Goal: Information Seeking & Learning: Learn about a topic

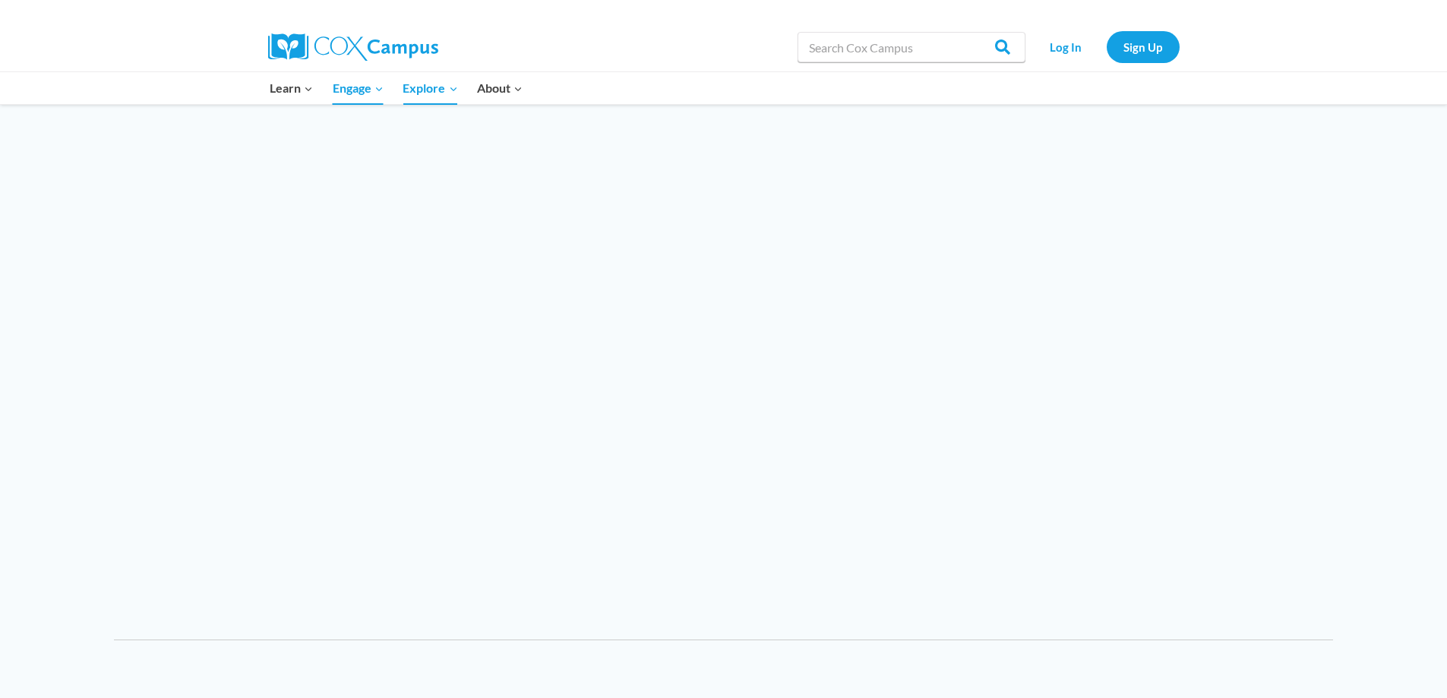
scroll to position [1975, 0]
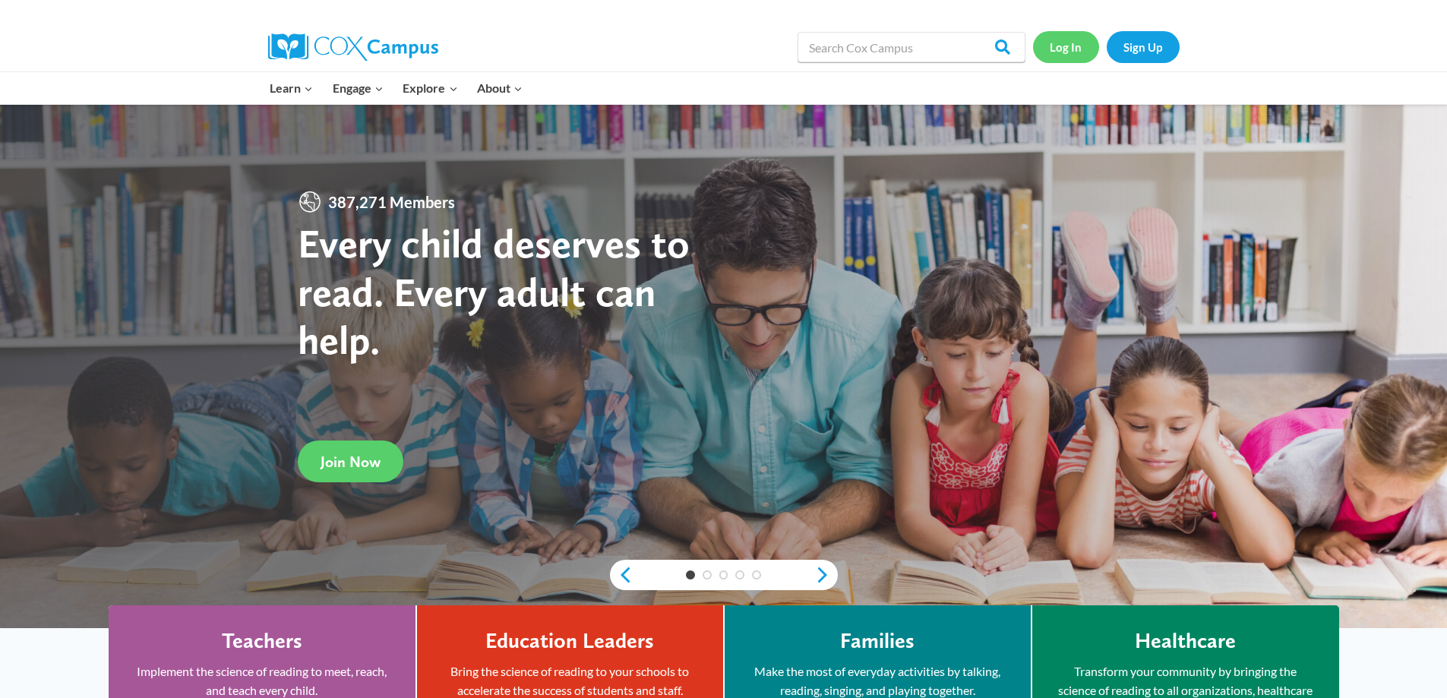
click at [1062, 40] on link "Log In" at bounding box center [1066, 46] width 66 height 31
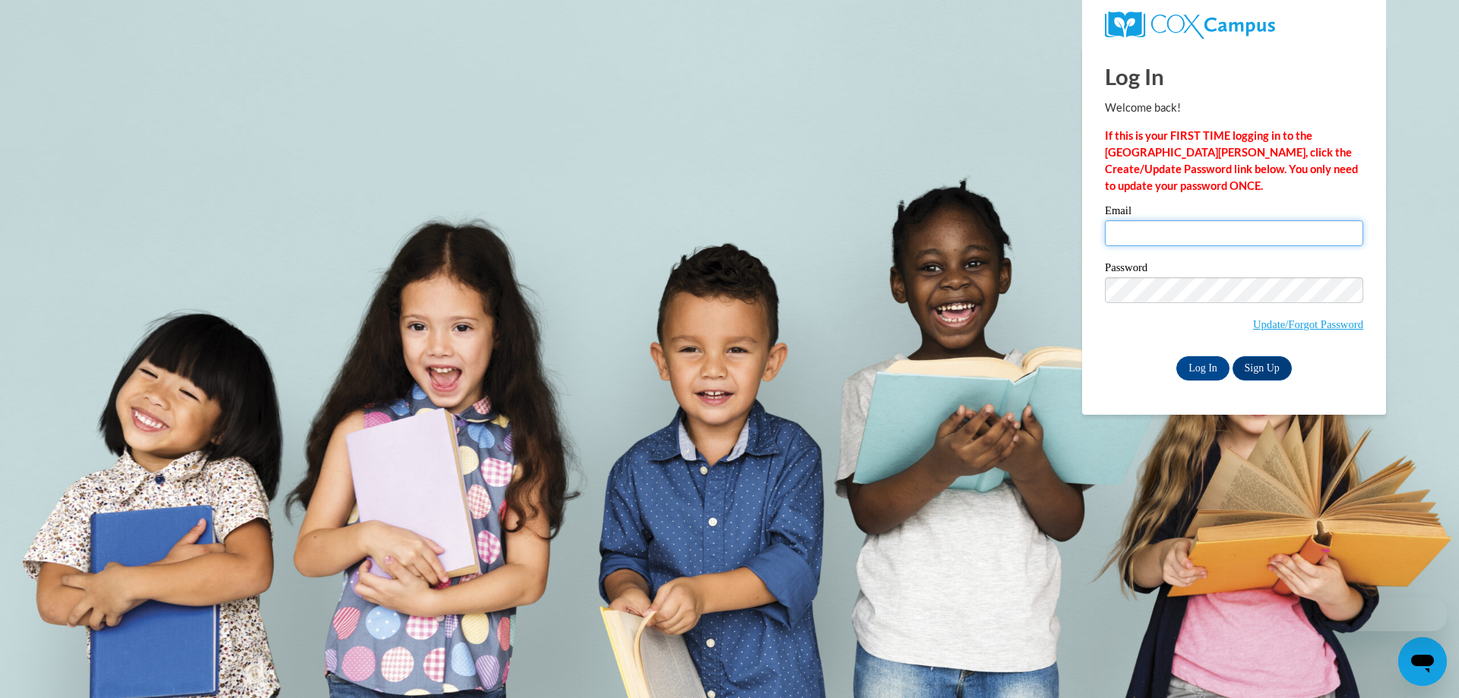
click at [1141, 244] on input "Email" at bounding box center [1234, 233] width 258 height 26
type input "[PERSON_NAME][EMAIL_ADDRESS][PERSON_NAME][DOMAIN_NAME]"
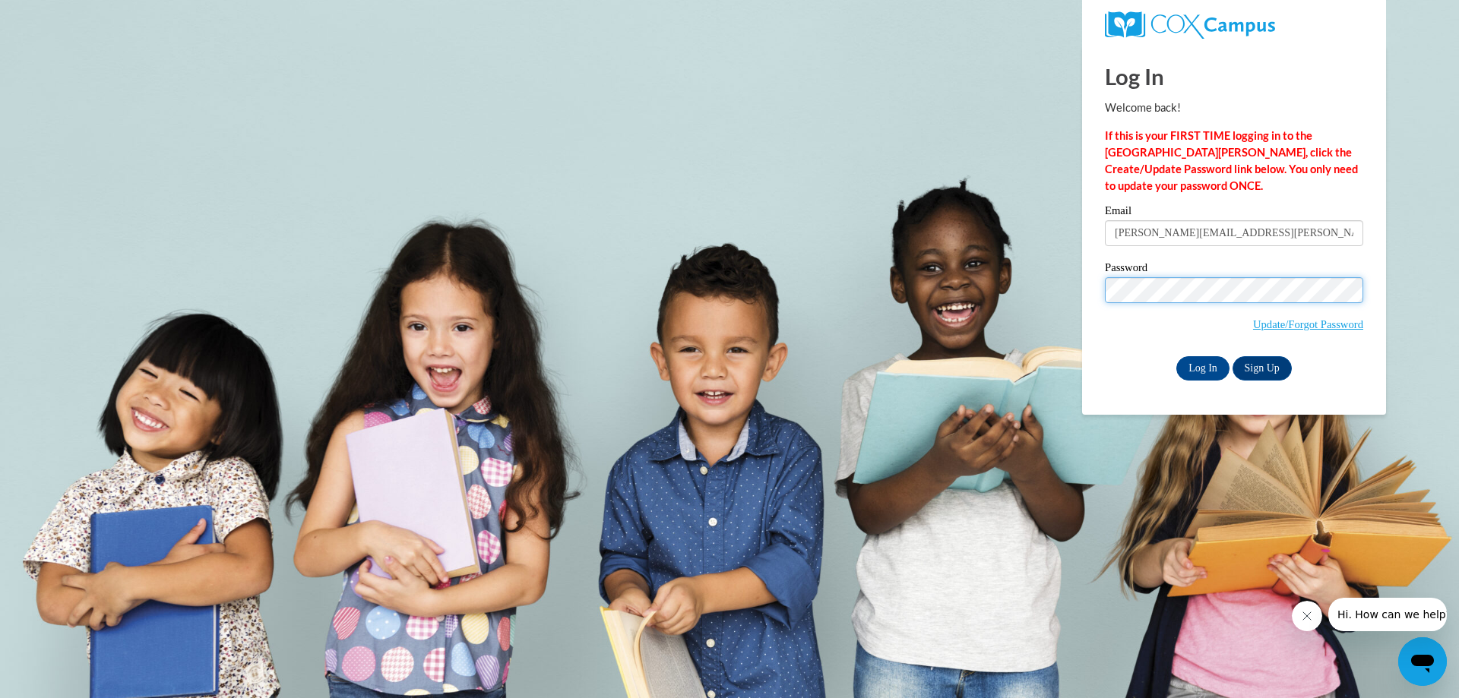
click at [1176, 356] on input "Log In" at bounding box center [1202, 368] width 53 height 24
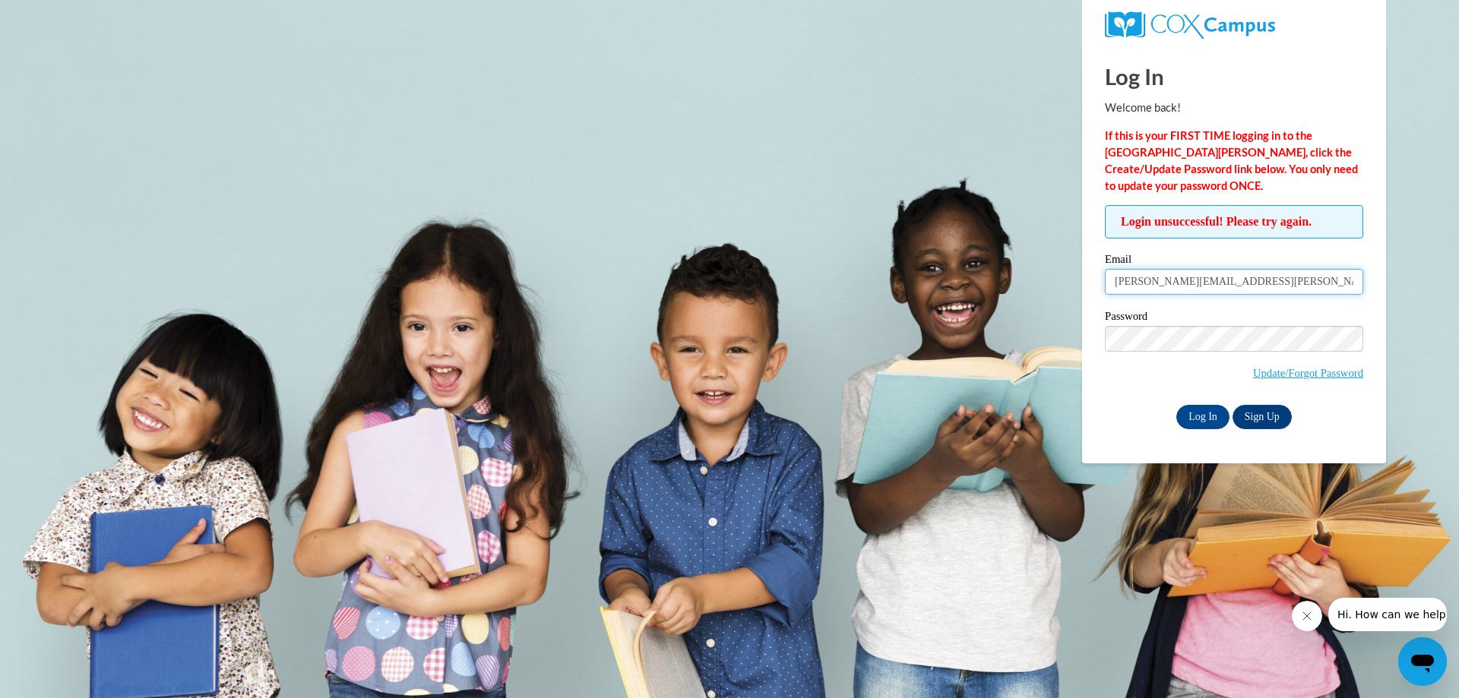
drag, startPoint x: 1267, startPoint y: 283, endPoint x: 1249, endPoint y: 283, distance: 18.2
click at [1249, 283] on input "[PERSON_NAME][EMAIL_ADDRESS][PERSON_NAME][DOMAIN_NAME]" at bounding box center [1234, 282] width 258 height 26
type input "[PERSON_NAME][EMAIL_ADDRESS][PERSON_NAME][DOMAIN_NAME]"
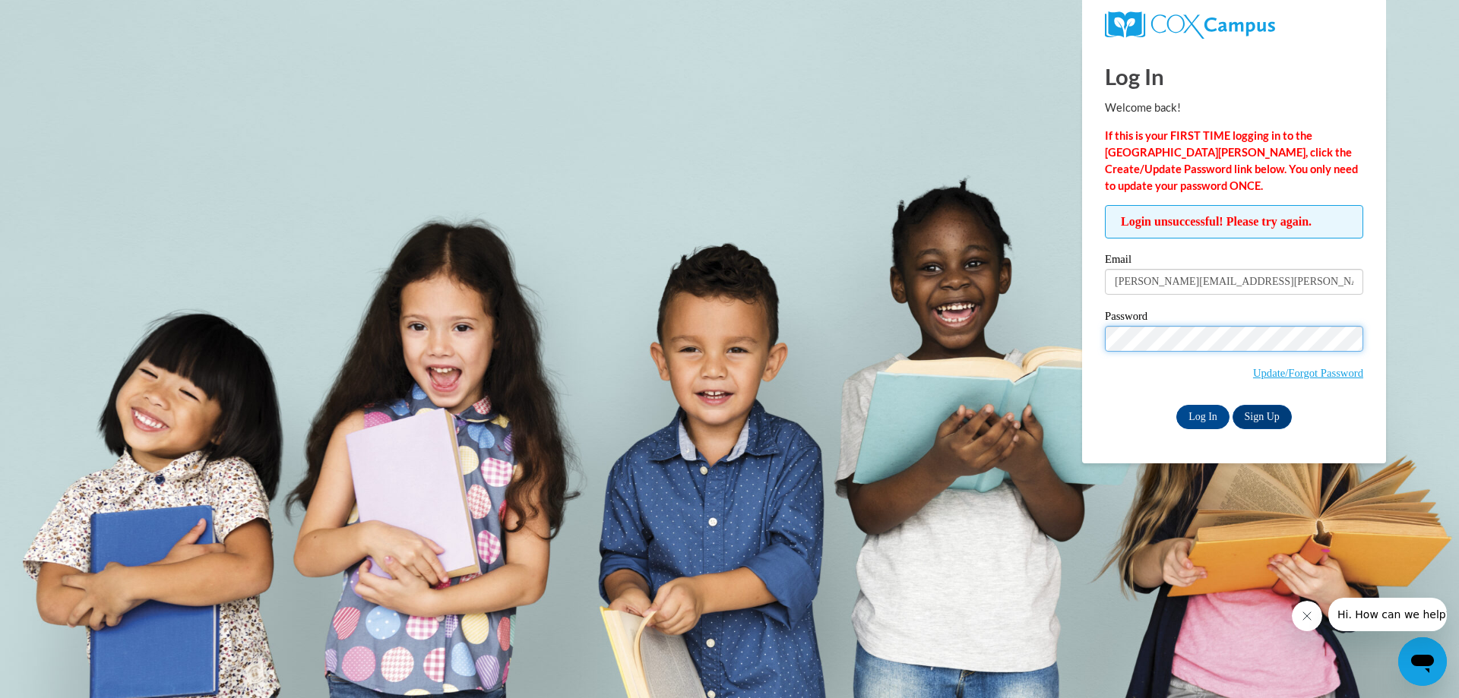
click at [1176, 405] on input "Log In" at bounding box center [1202, 417] width 53 height 24
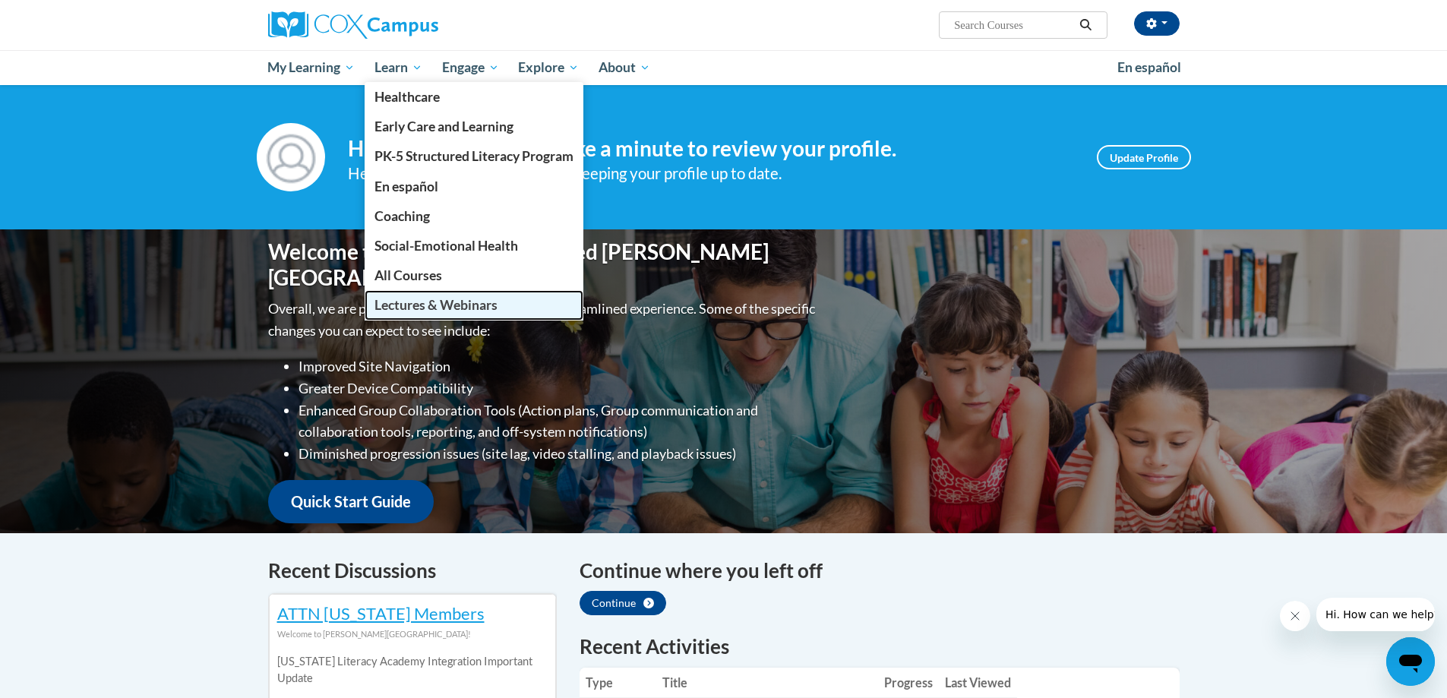
click at [409, 307] on span "Lectures & Webinars" at bounding box center [436, 305] width 123 height 16
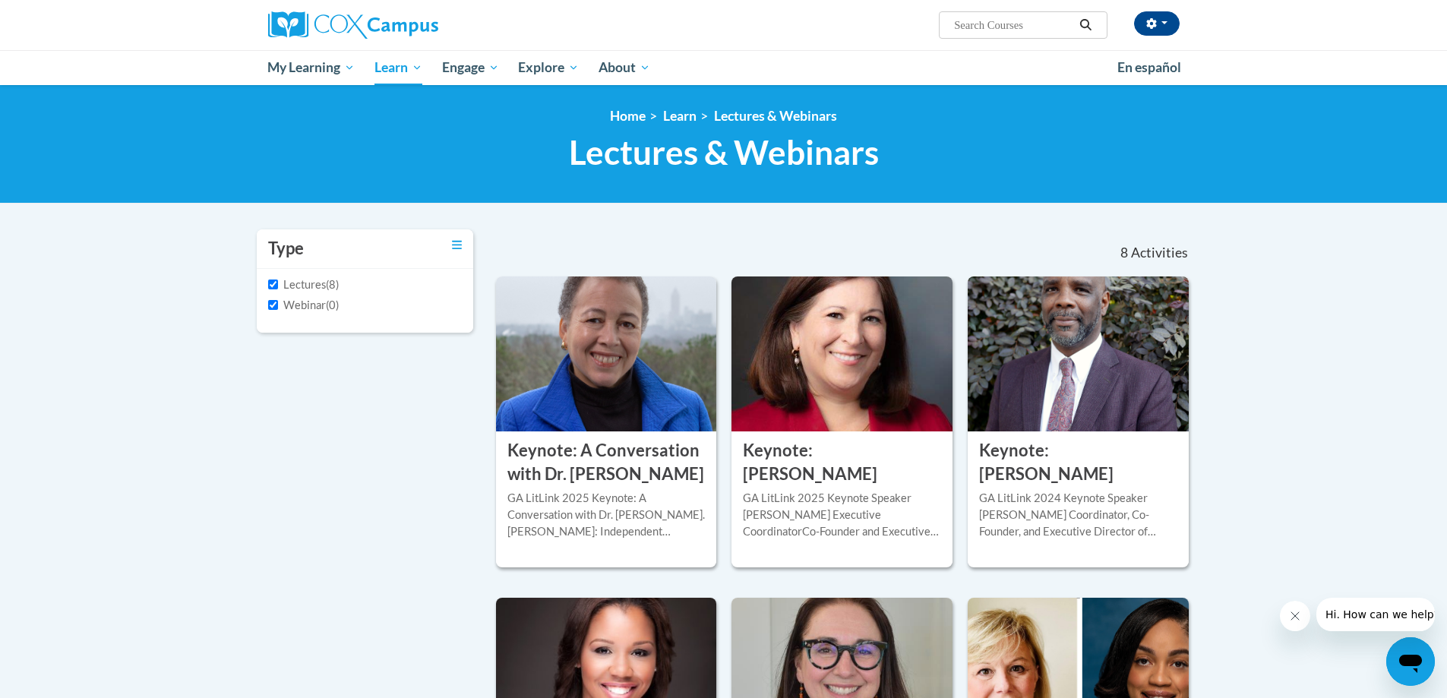
click at [985, 22] on input "Search..." at bounding box center [1014, 25] width 122 height 18
click at [366, 20] on img at bounding box center [353, 24] width 170 height 27
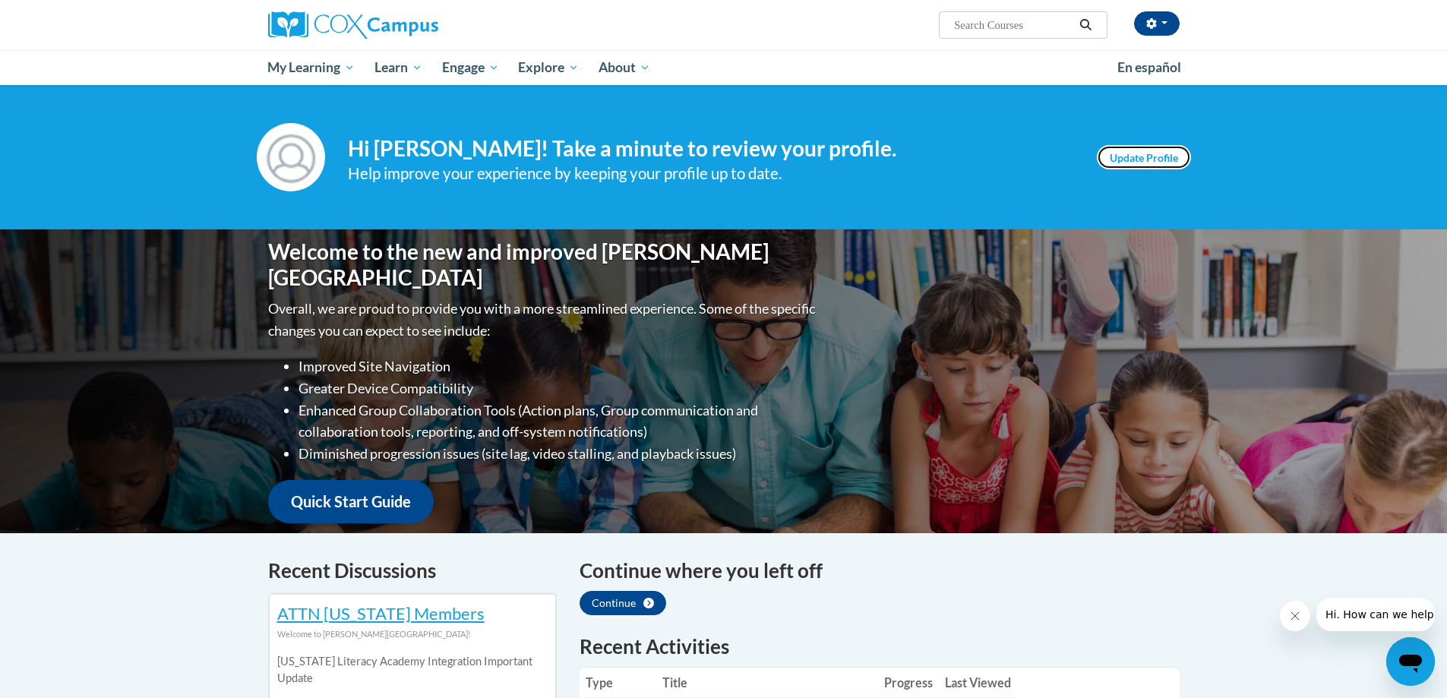
click at [1127, 157] on link "Update Profile" at bounding box center [1144, 157] width 94 height 24
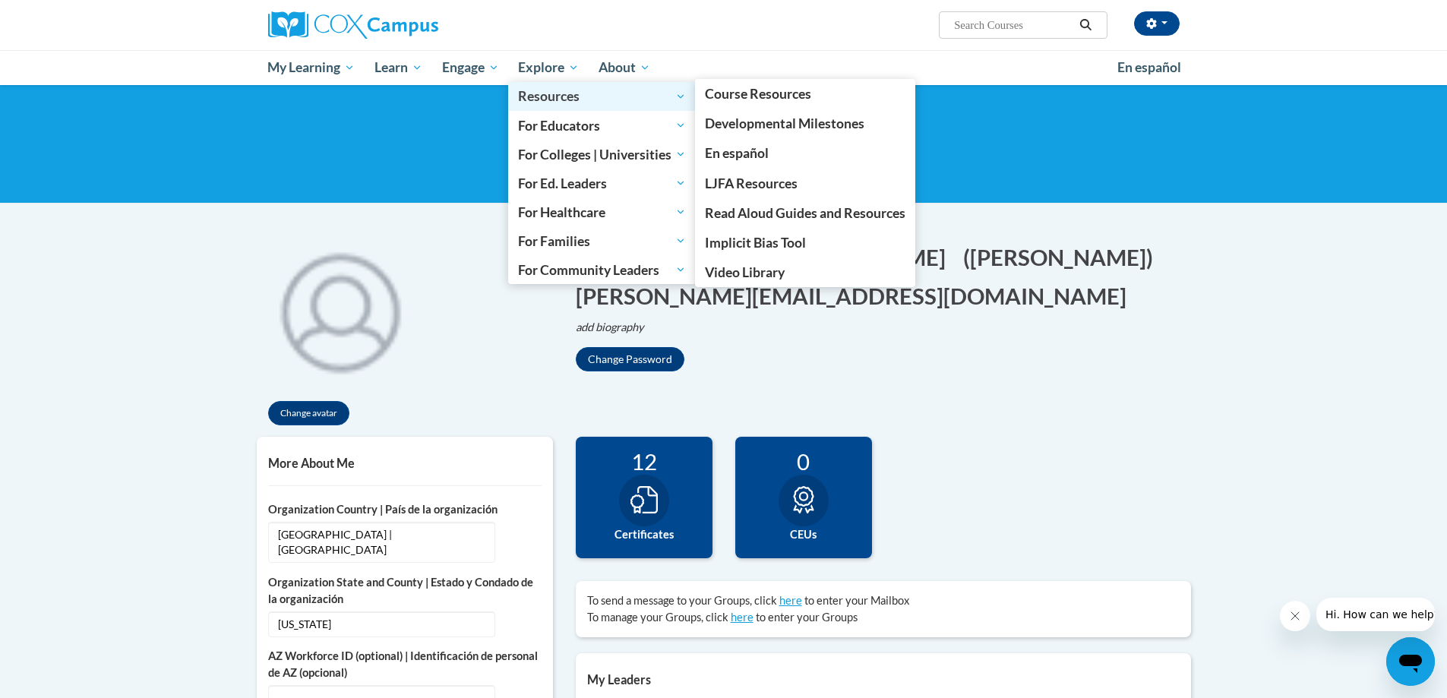
click at [555, 94] on span "Resources" at bounding box center [602, 96] width 168 height 18
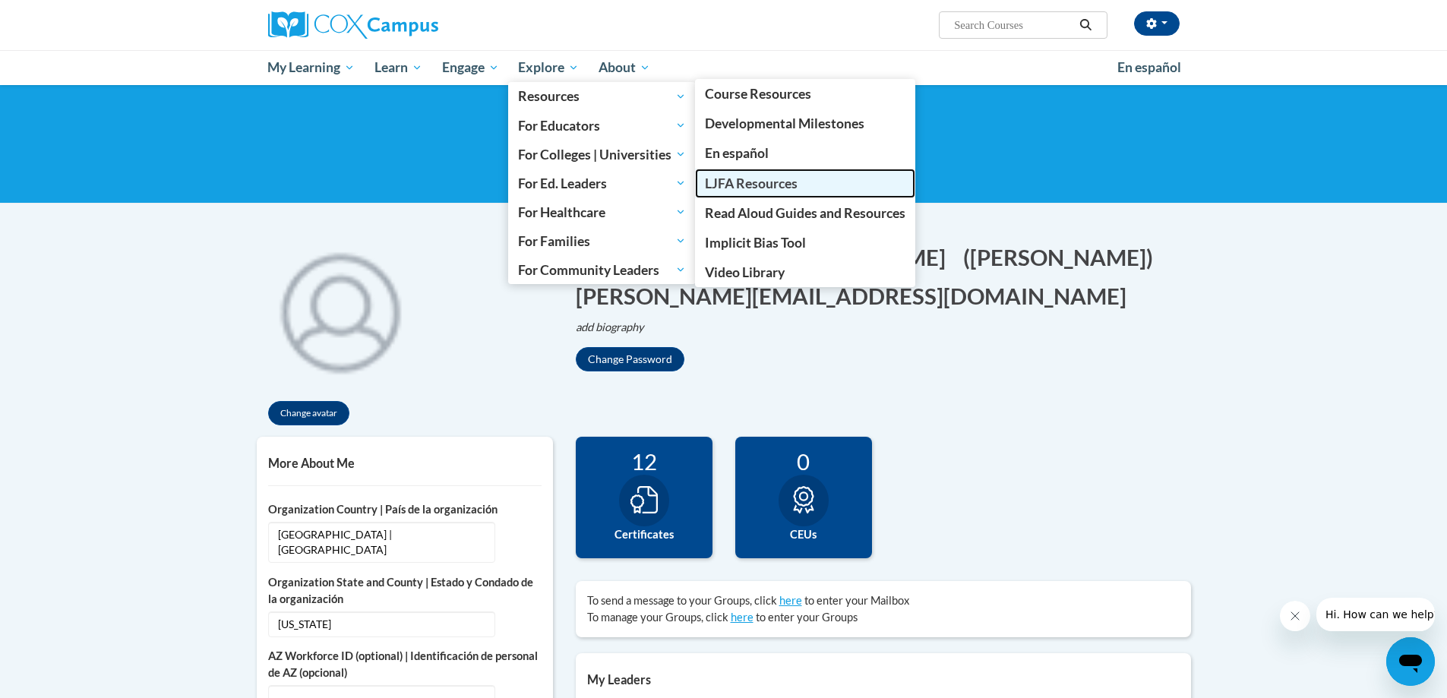
click at [729, 181] on span "LJFA Resources" at bounding box center [751, 184] width 93 height 16
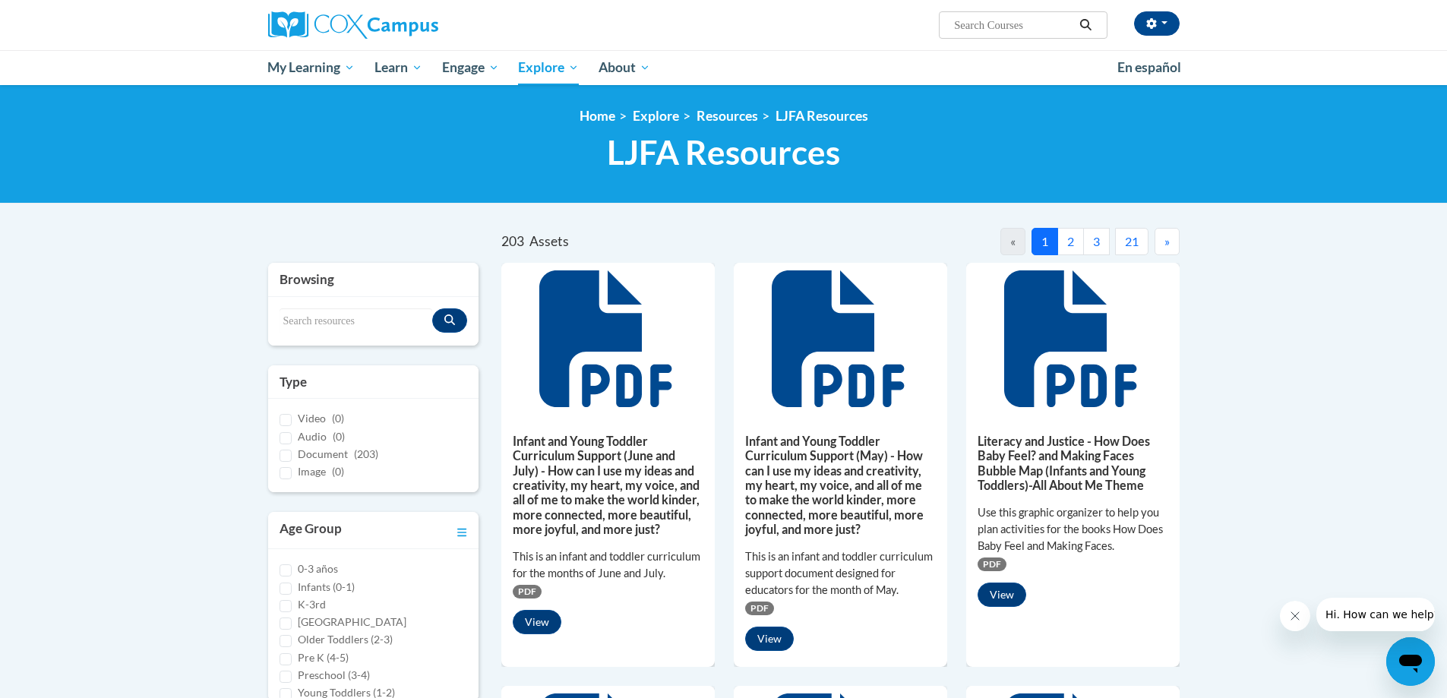
click at [1056, 25] on input "Search..." at bounding box center [1014, 25] width 122 height 18
type input "TALK"
click at [1081, 19] on icon "Search" at bounding box center [1086, 24] width 14 height 11
drag, startPoint x: 994, startPoint y: 29, endPoint x: 919, endPoint y: 26, distance: 75.3
click at [919, 26] on div "Tom Brooks (America/New_York UTC-04:00) My Profile Inbox My Transcripts Log Out…" at bounding box center [879, 19] width 623 height 39
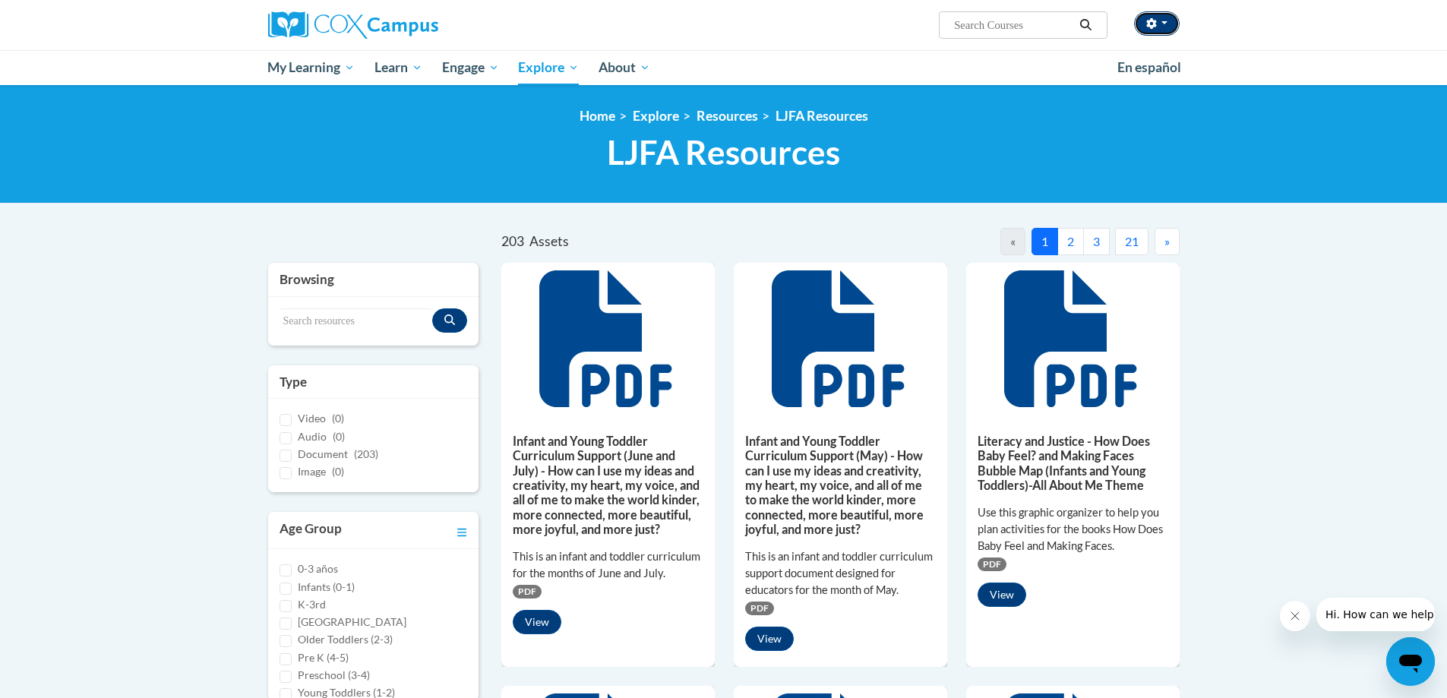
click at [1155, 17] on button "button" at bounding box center [1157, 23] width 46 height 24
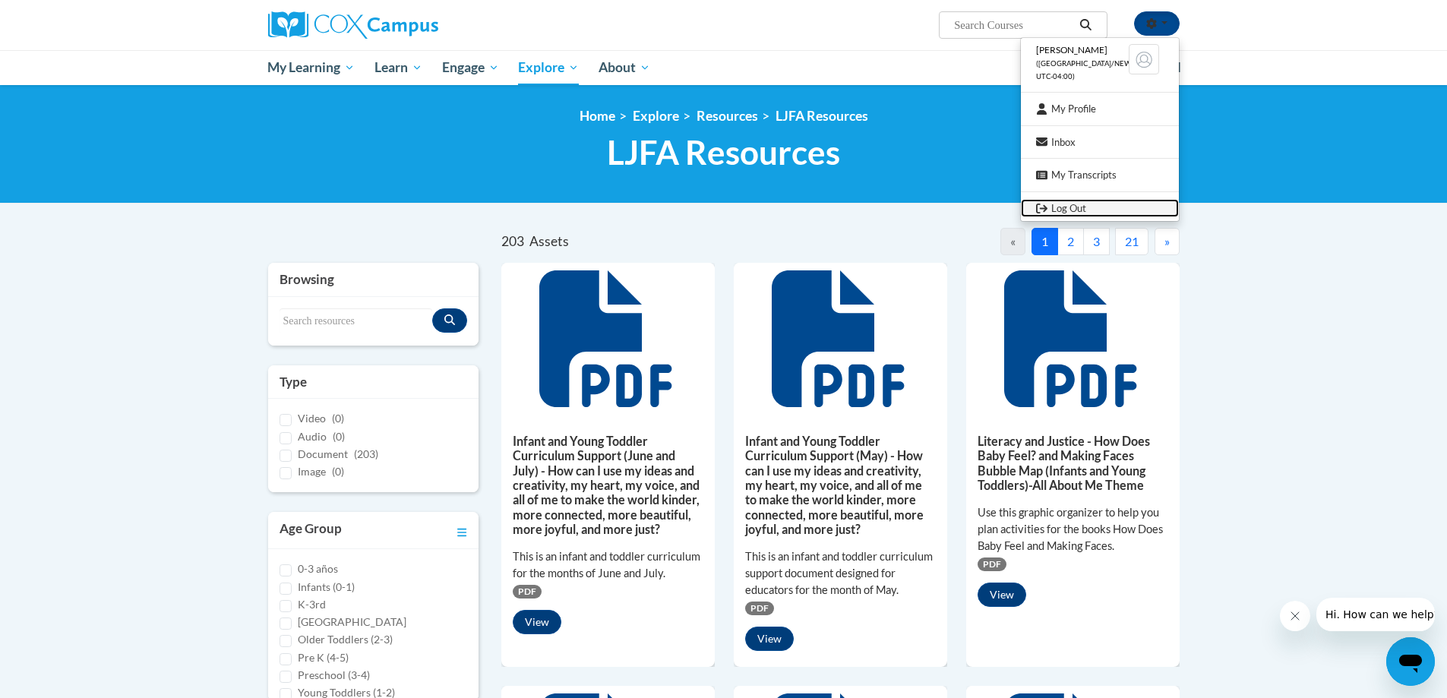
click at [1074, 206] on link "Log Out" at bounding box center [1100, 208] width 158 height 19
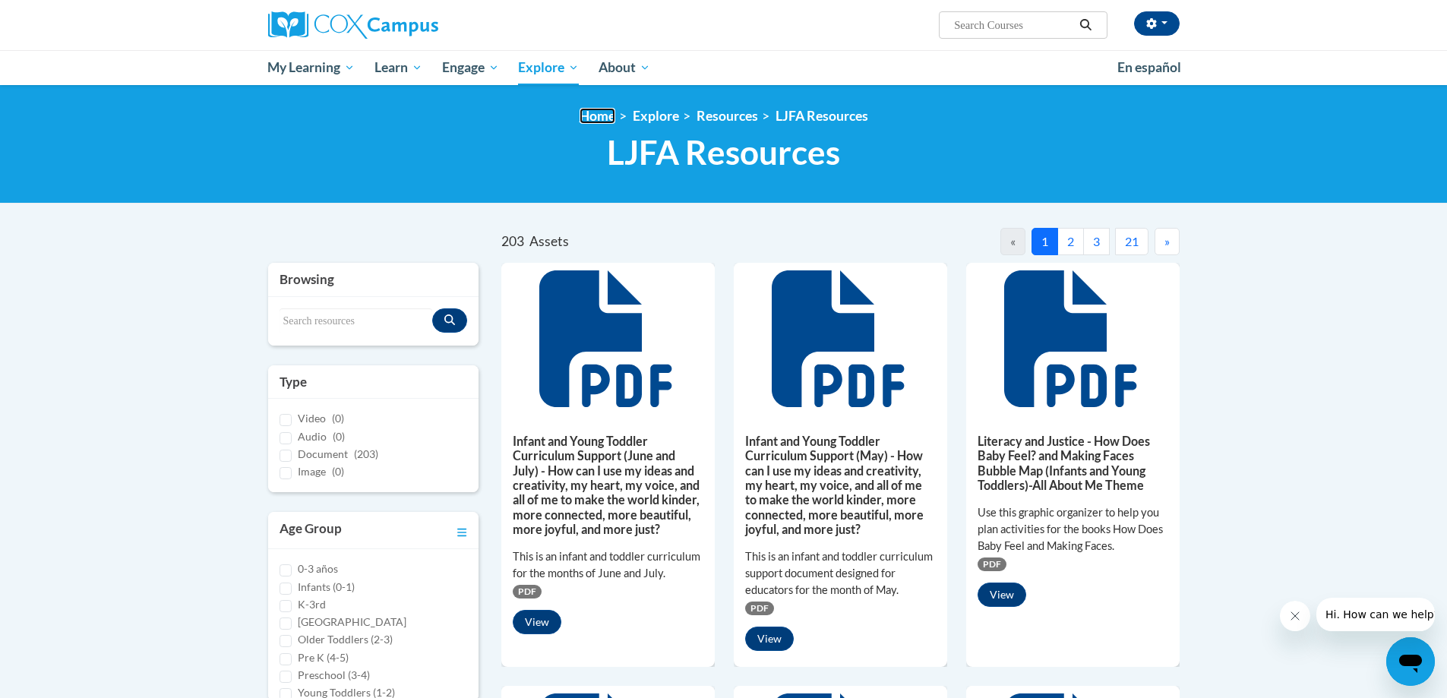
click at [596, 119] on link "Home" at bounding box center [598, 116] width 36 height 16
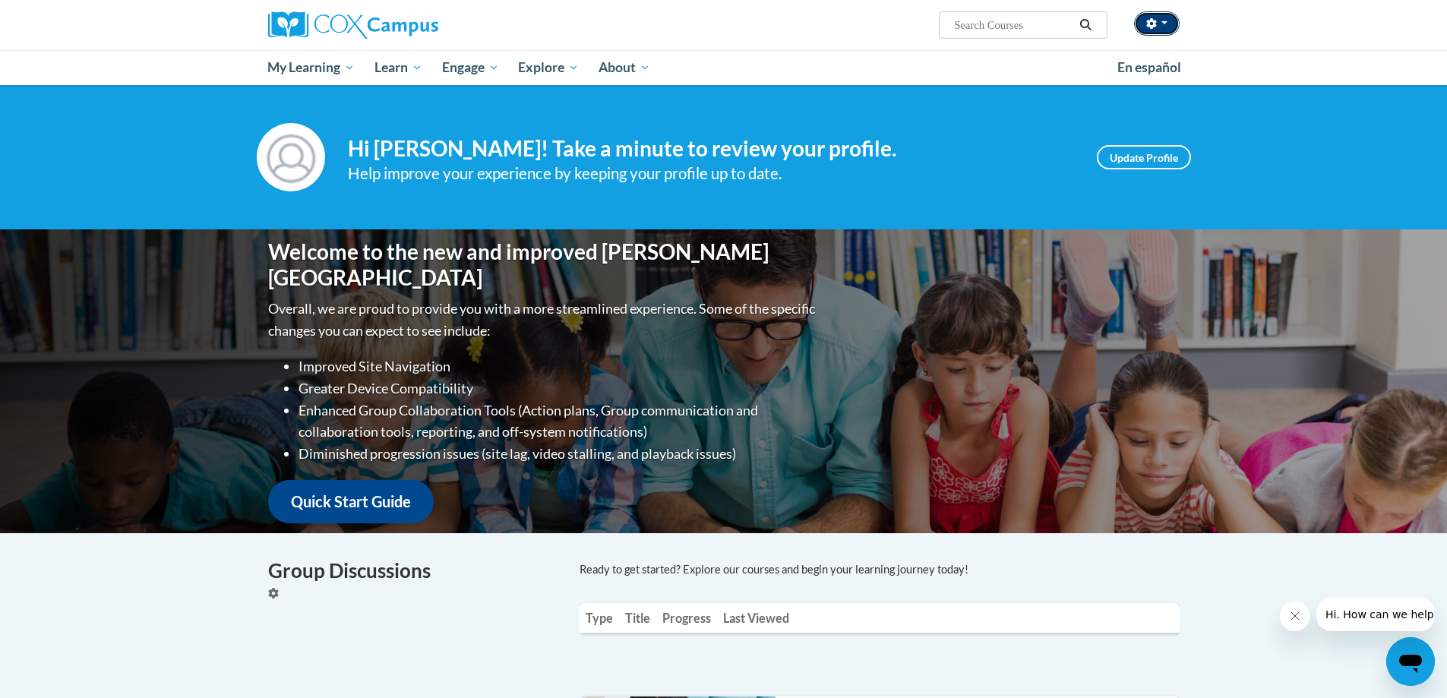
click at [1161, 13] on button "button" at bounding box center [1157, 23] width 46 height 24
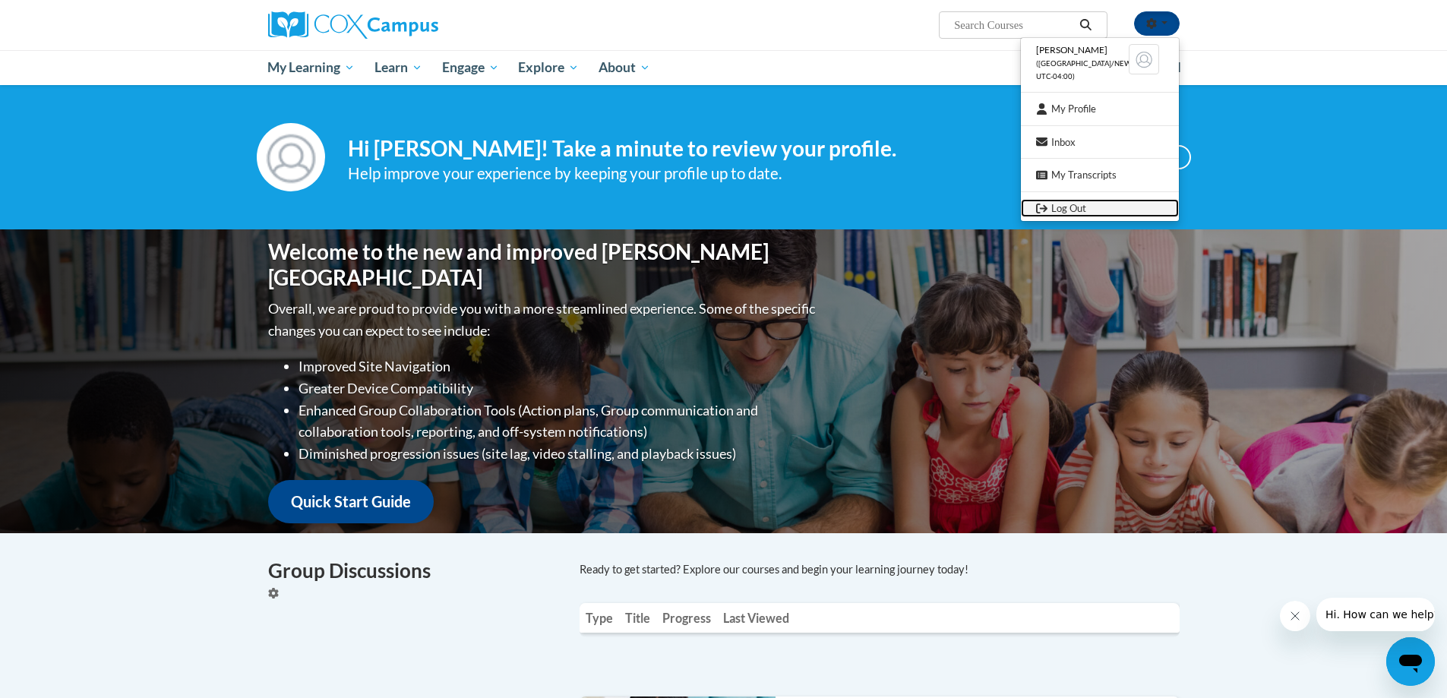
click at [1079, 204] on link "Log Out" at bounding box center [1100, 208] width 158 height 19
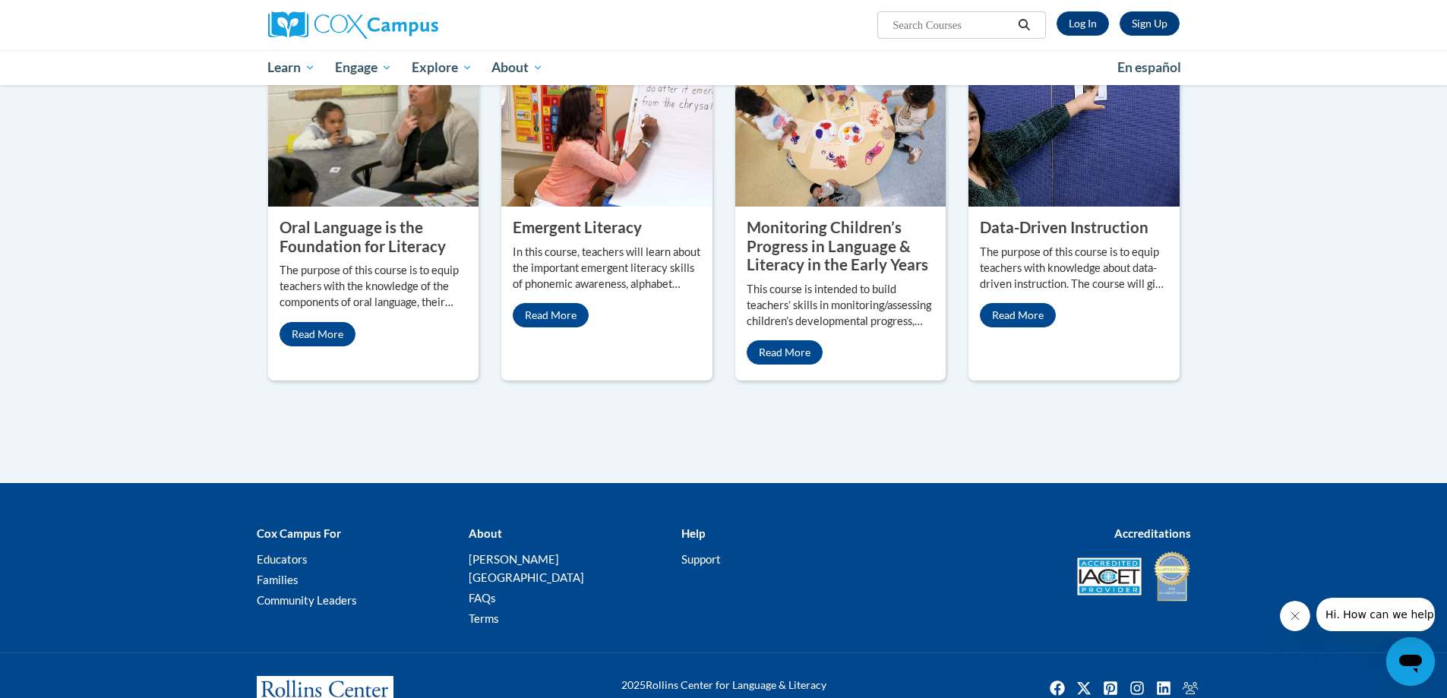
scroll to position [657, 0]
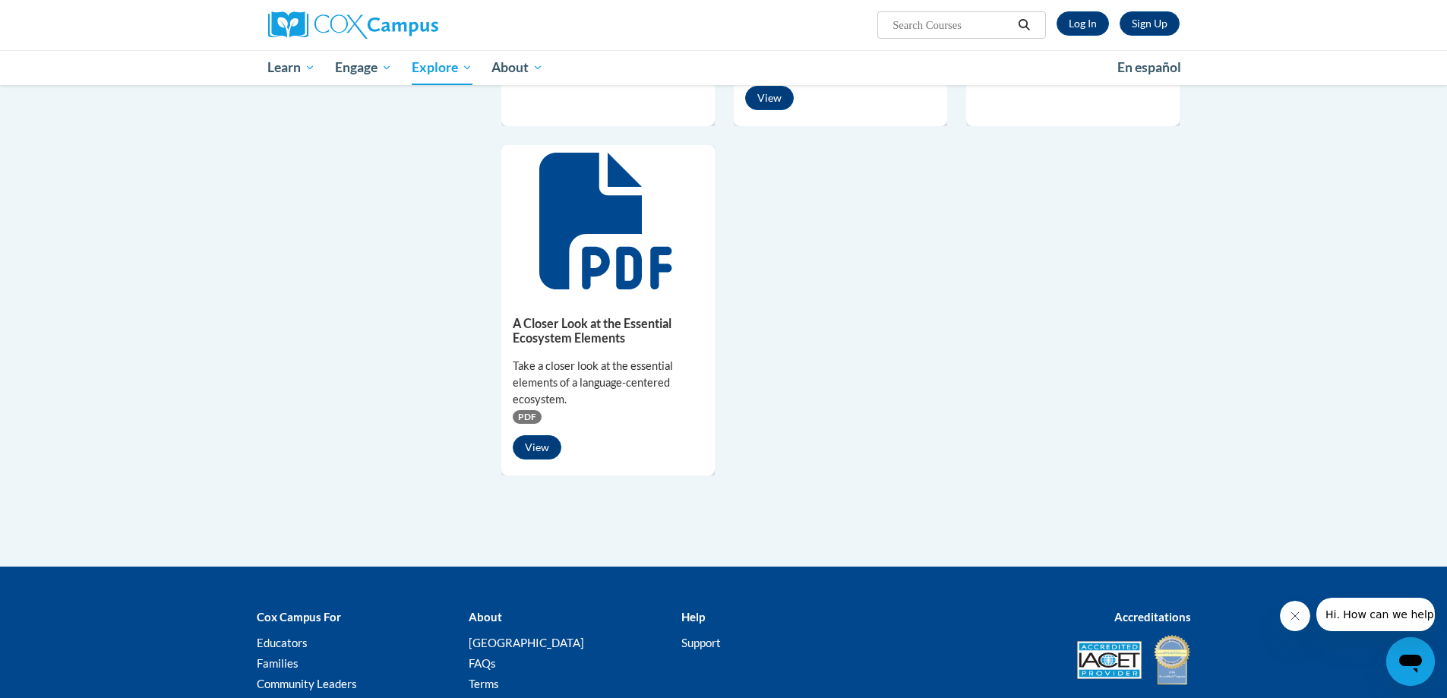
scroll to position [1272, 0]
